Goal: Information Seeking & Learning: Learn about a topic

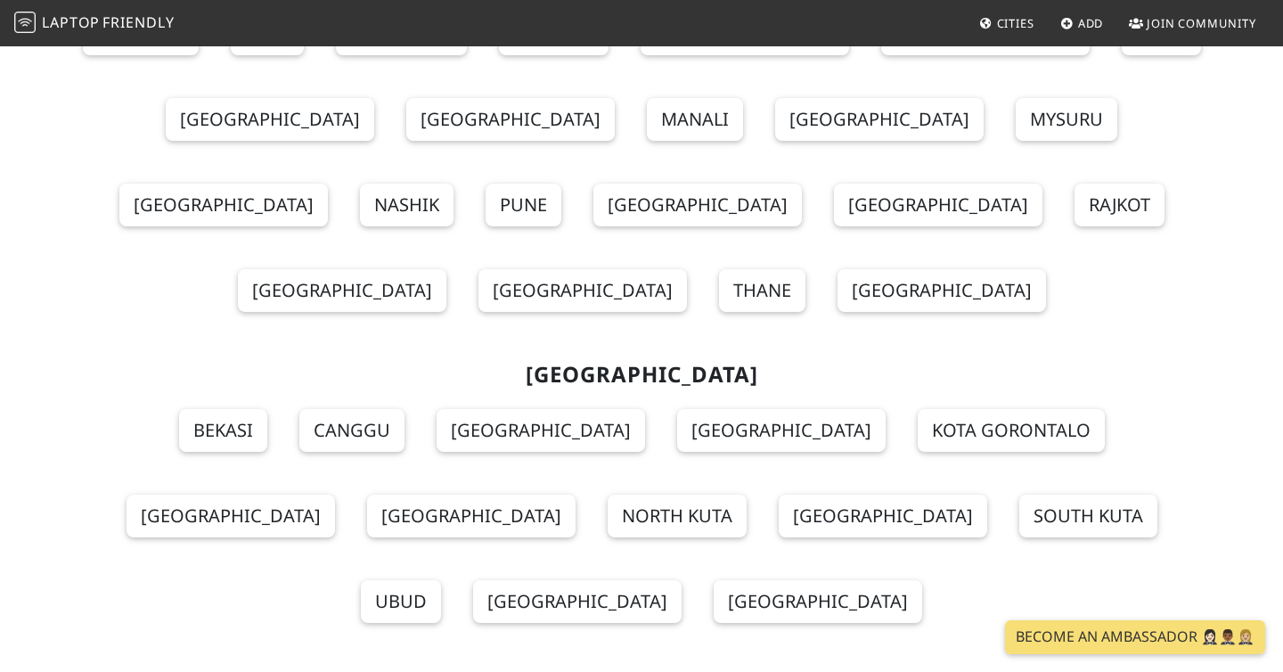
scroll to position [8418, 0]
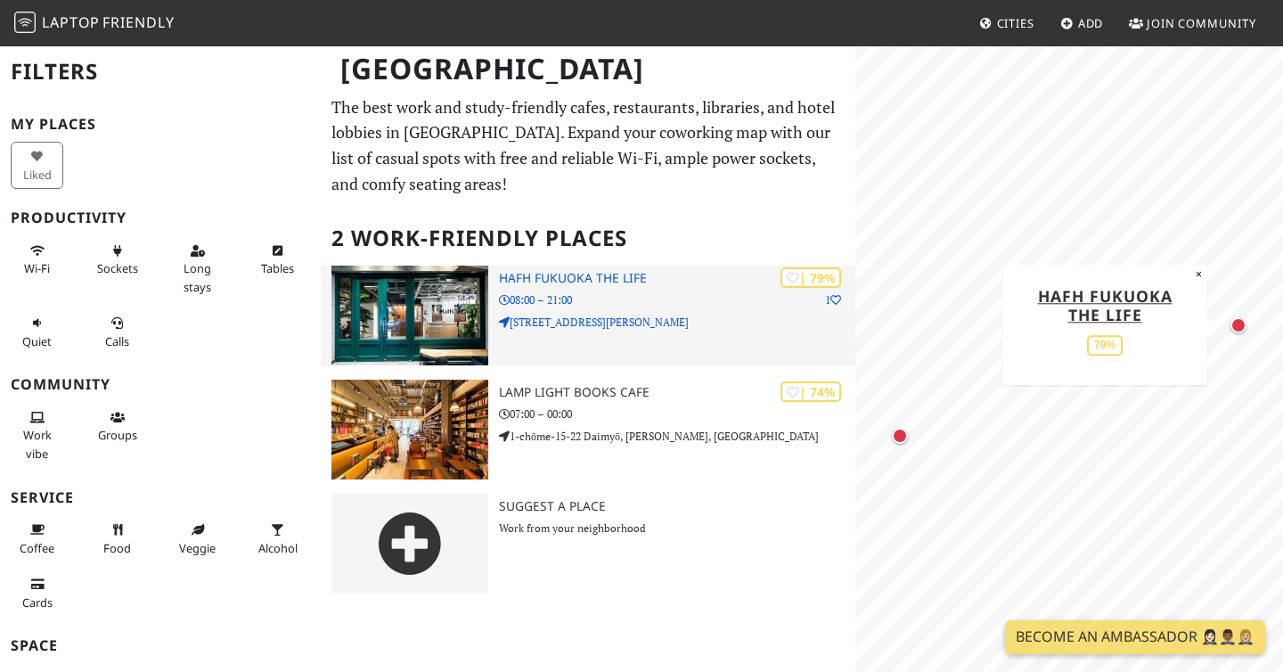
click at [598, 308] on div "| 79% 1 HafH Fukuoka THE LIFE 08:00 – 21:00 〒812-0038 Fukuoka, Hakata Ward, Gio…" at bounding box center [677, 316] width 356 height 100
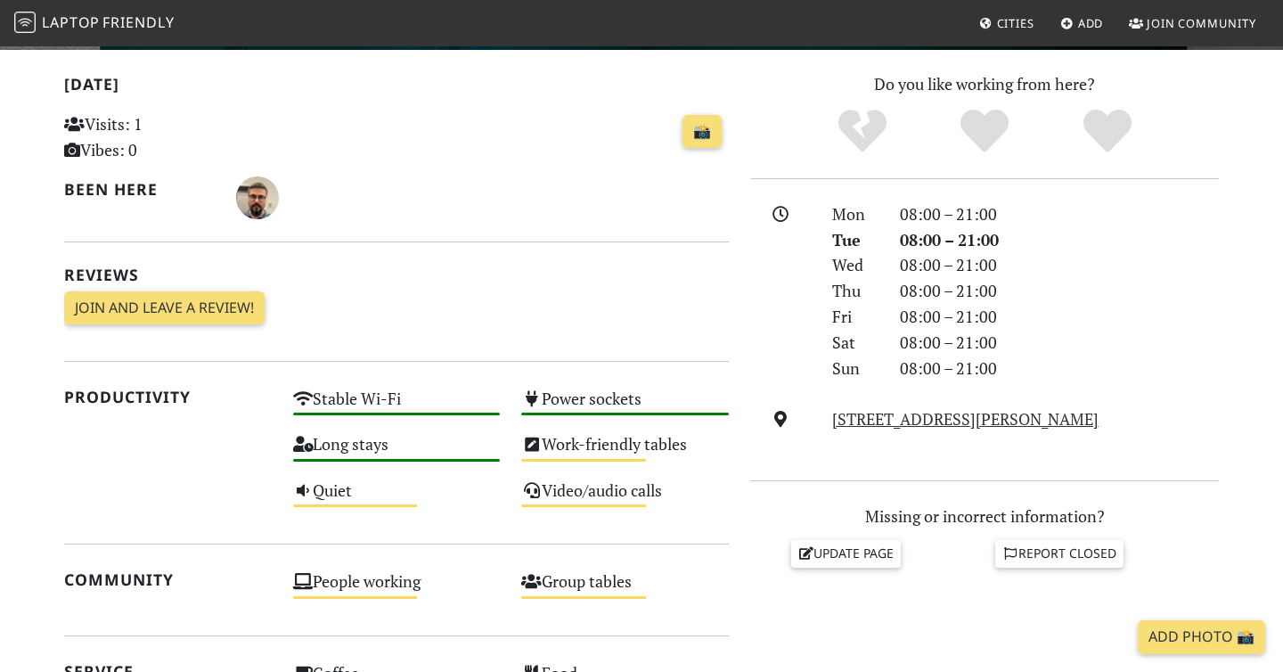
scroll to position [576, 0]
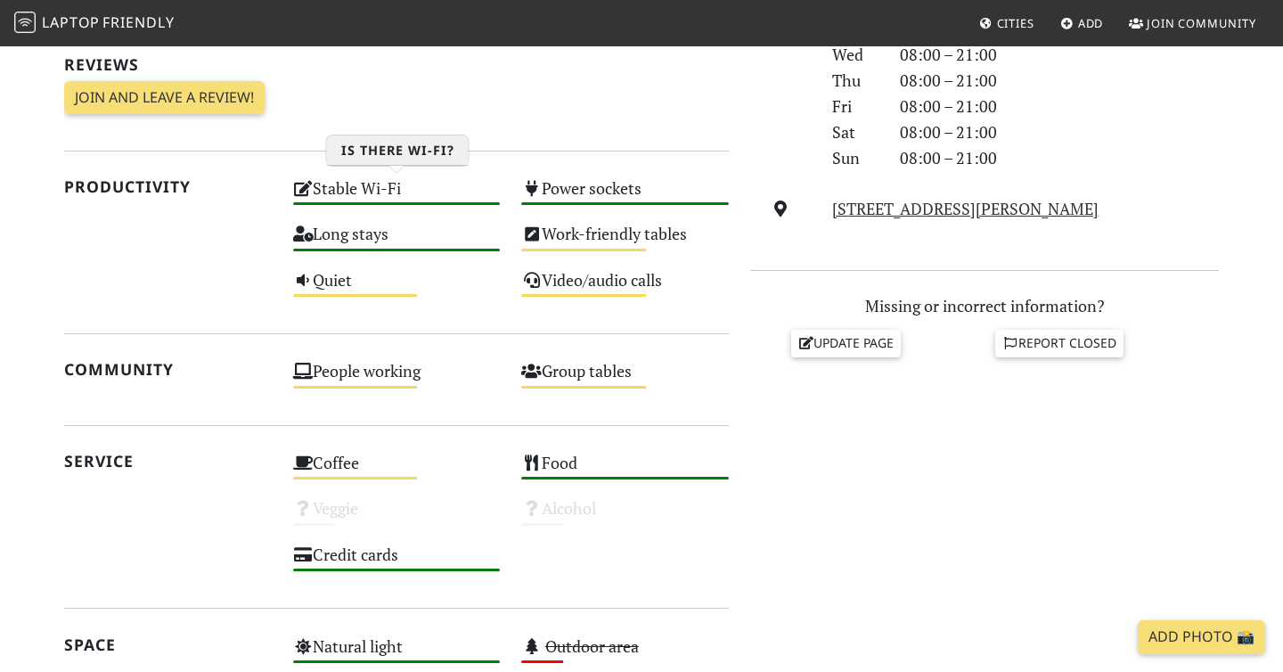
click at [386, 195] on div "Stable Wi-Fi High" at bounding box center [396, 196] width 229 height 45
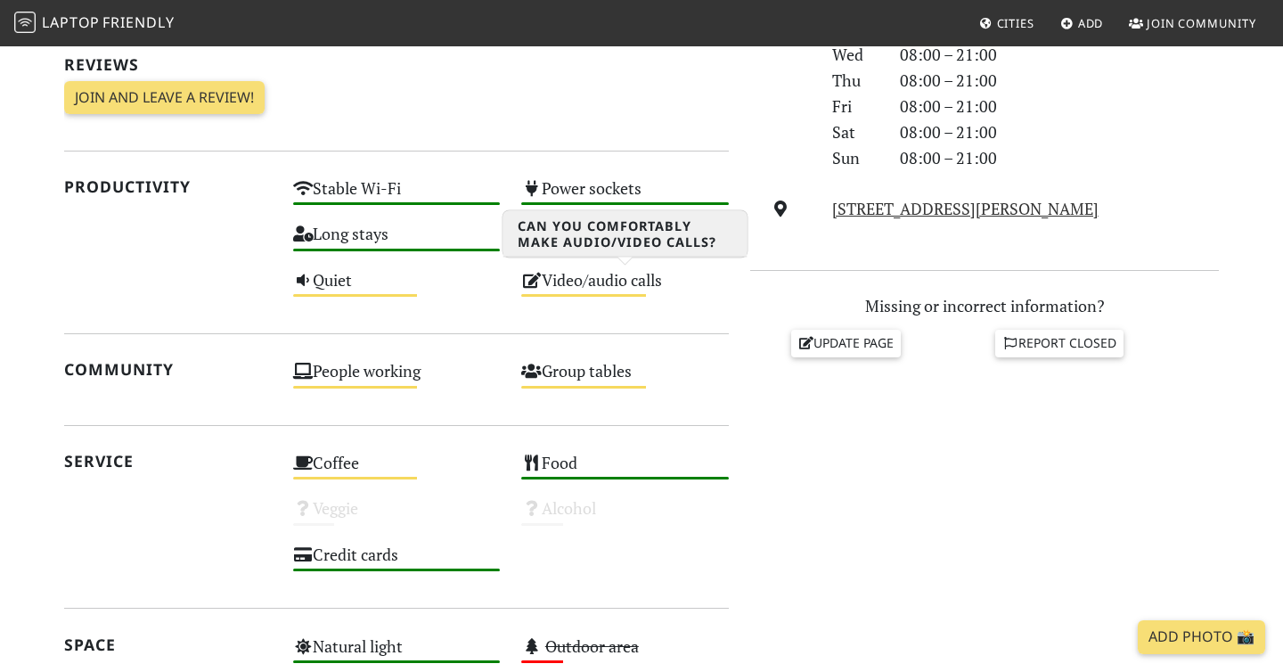
click at [634, 281] on div "Video/audio calls Medium" at bounding box center [625, 288] width 229 height 45
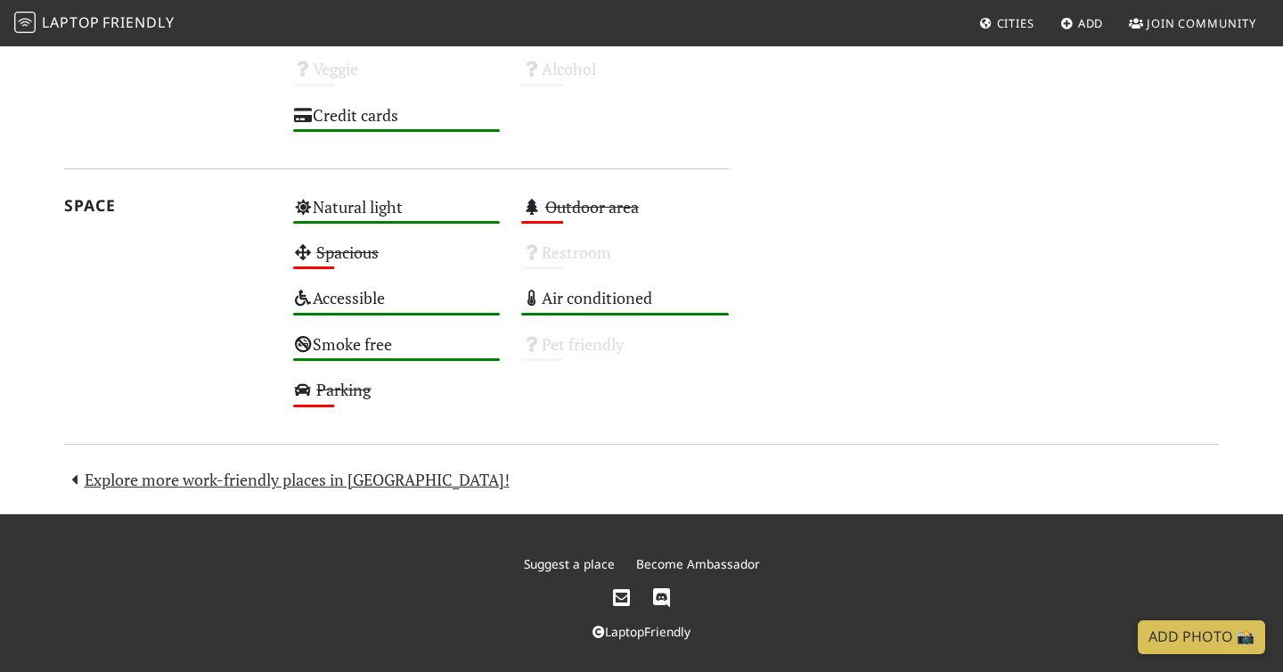
scroll to position [1025, 0]
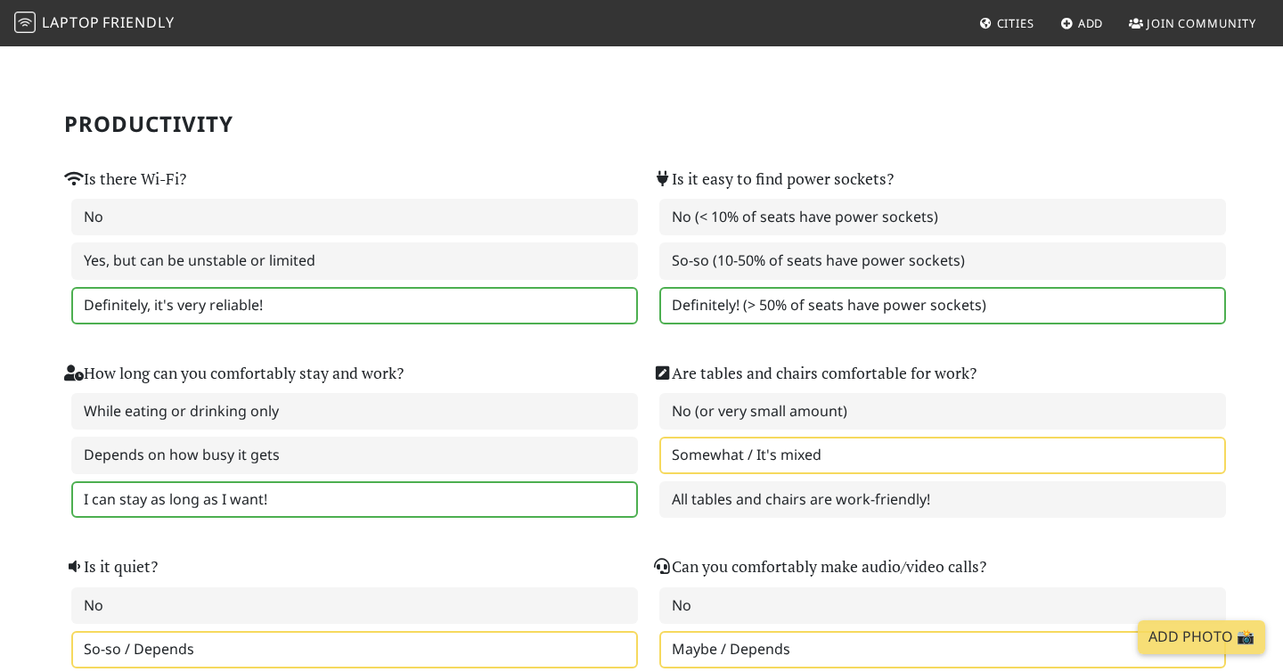
scroll to position [139, 0]
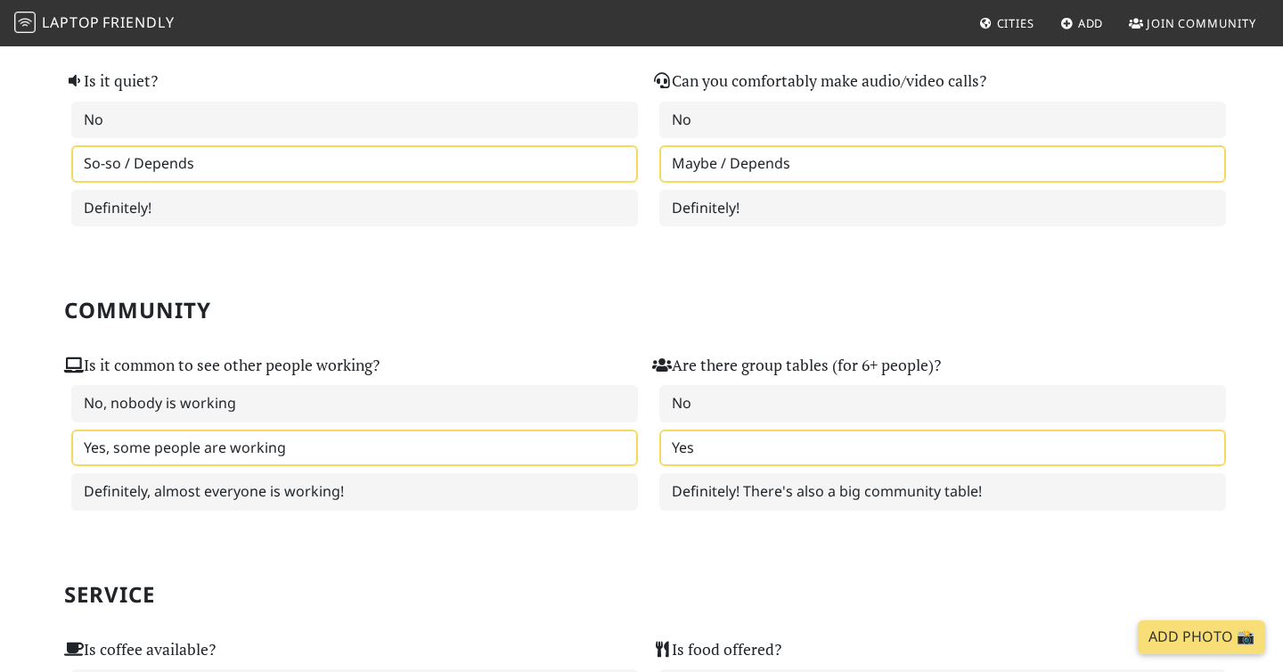
scroll to position [596, 0]
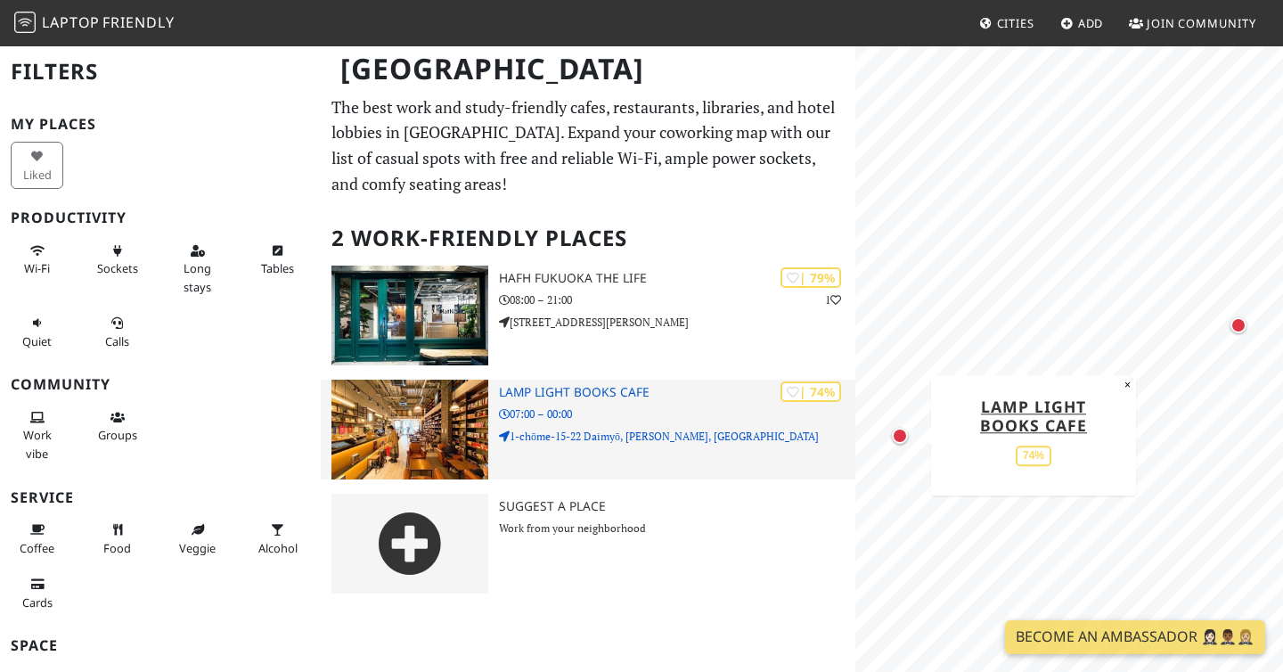
click at [389, 406] on img at bounding box center [409, 430] width 157 height 100
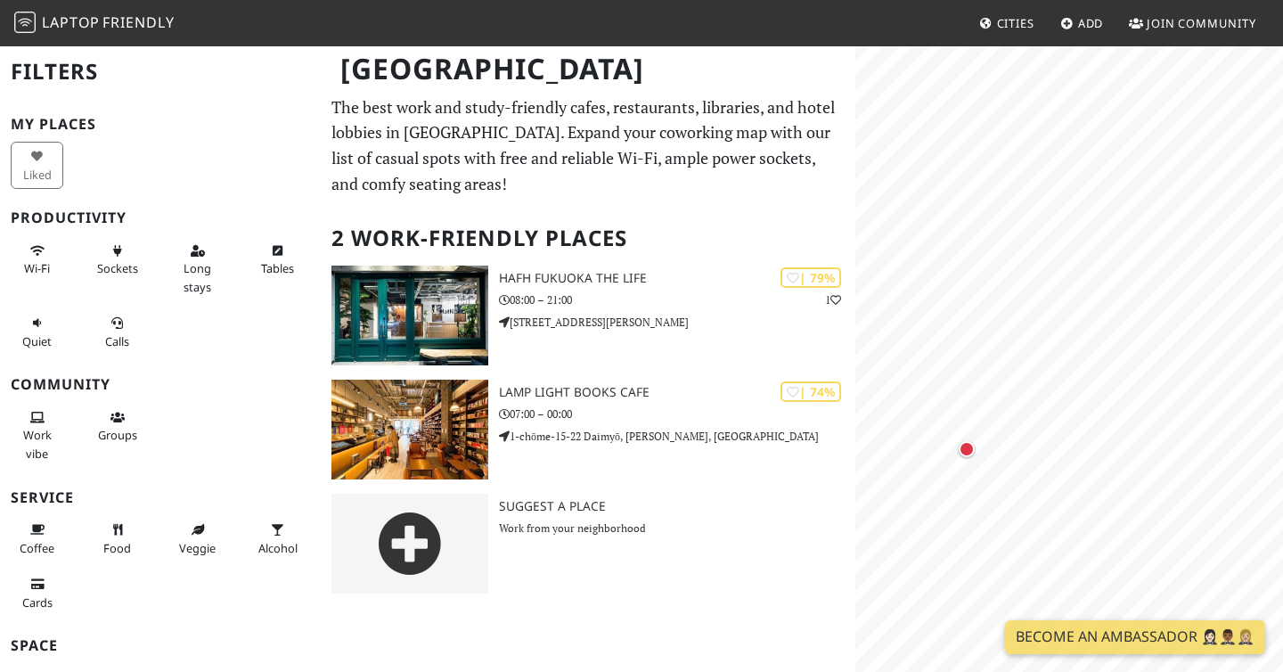
click at [109, 30] on span "Friendly" at bounding box center [137, 22] width 71 height 20
